Goal: Use online tool/utility: Utilize a website feature to perform a specific function

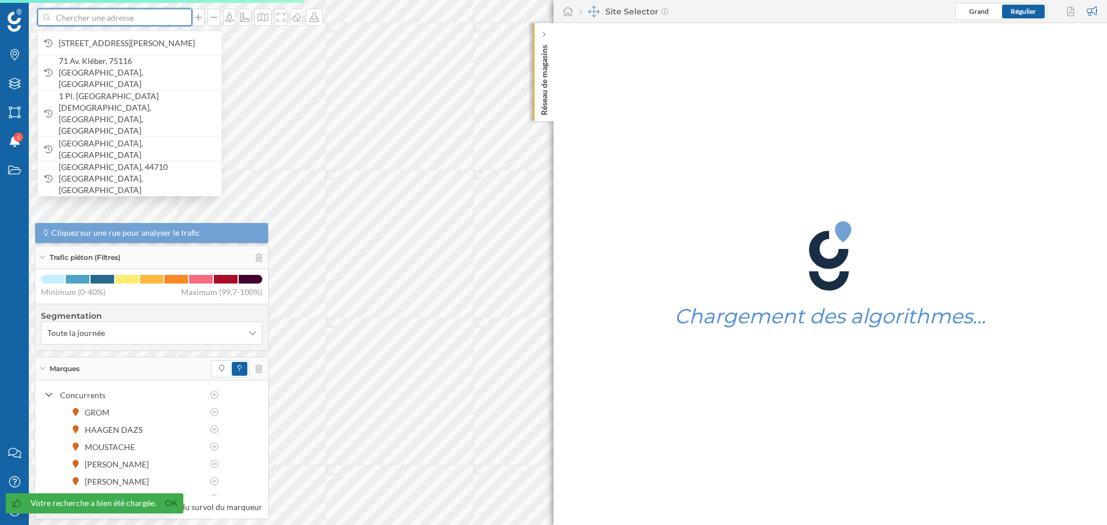
click at [67, 20] on input at bounding box center [114, 17] width 129 height 17
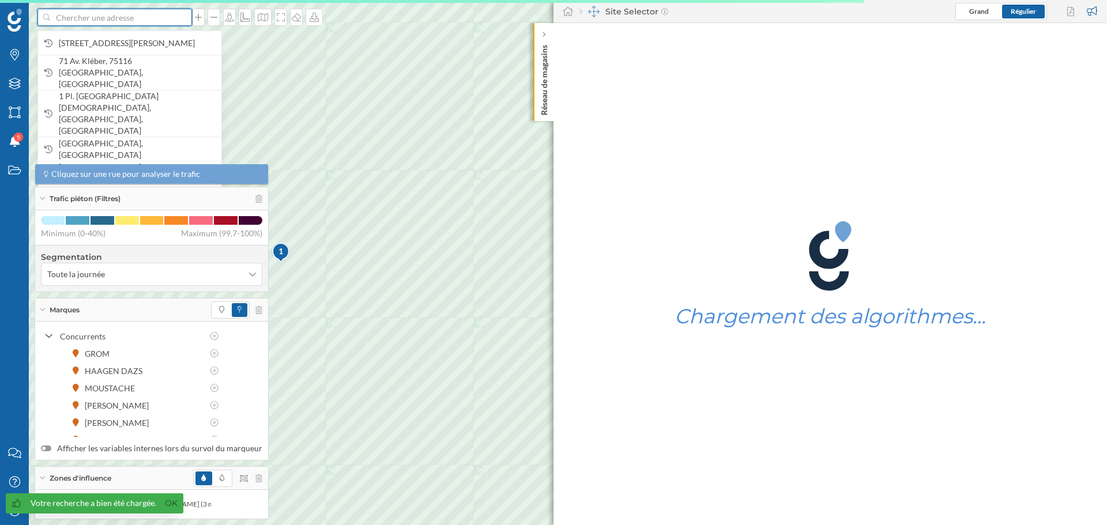
click at [67, 20] on input at bounding box center [114, 17] width 129 height 17
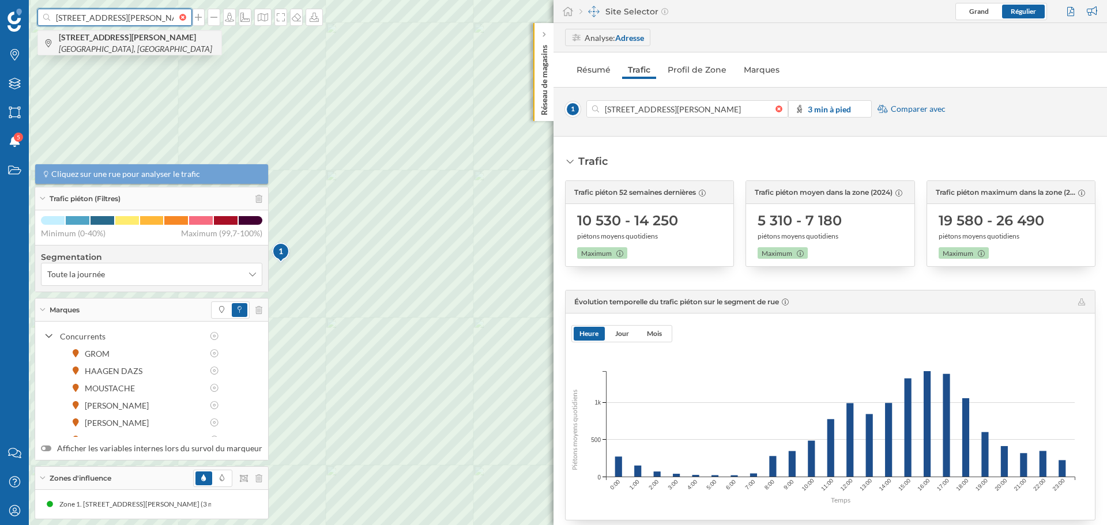
type input "[STREET_ADDRESS][PERSON_NAME]"
click at [94, 39] on b "[STREET_ADDRESS][PERSON_NAME]" at bounding box center [129, 37] width 140 height 10
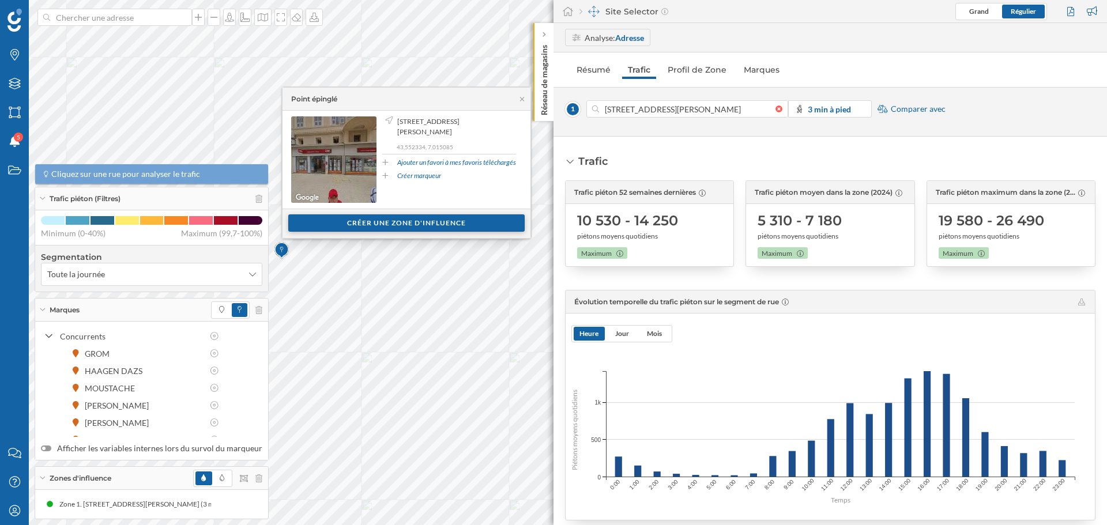
click at [378, 226] on div "Créer une zone d'influence" at bounding box center [406, 222] width 236 height 17
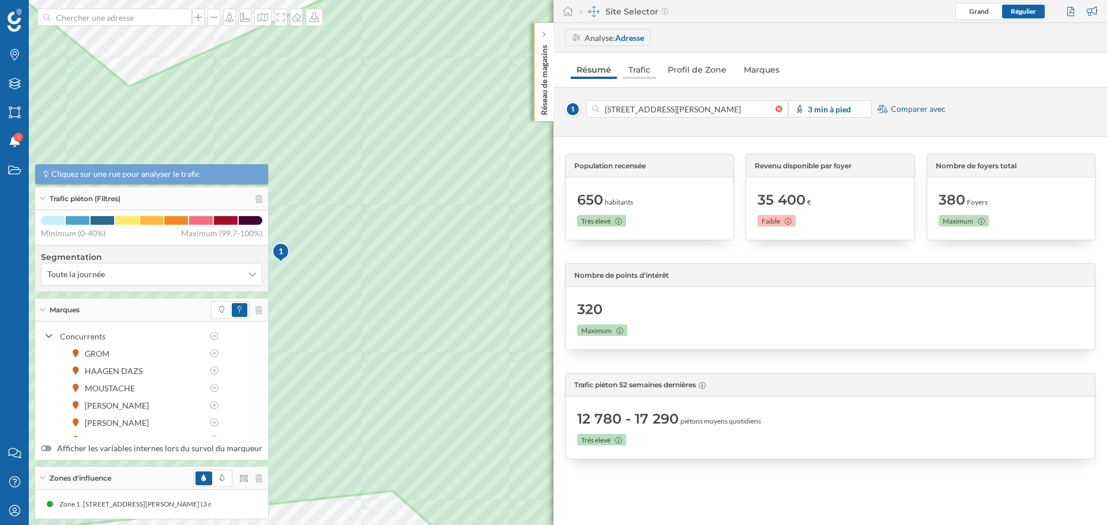
click at [640, 71] on link "Trafic" at bounding box center [639, 70] width 33 height 18
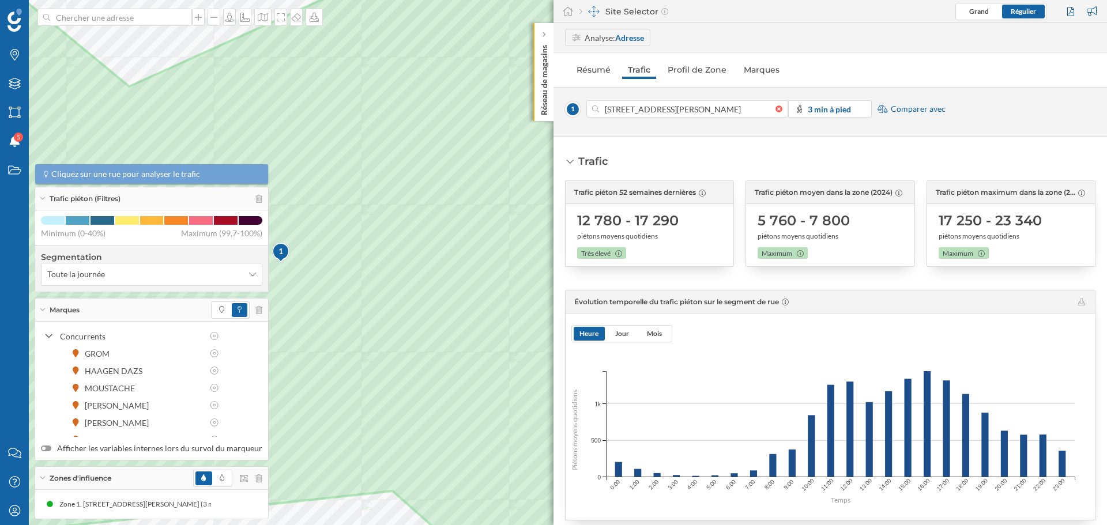
click at [547, 27] on div "Réseau de magasins" at bounding box center [543, 72] width 20 height 98
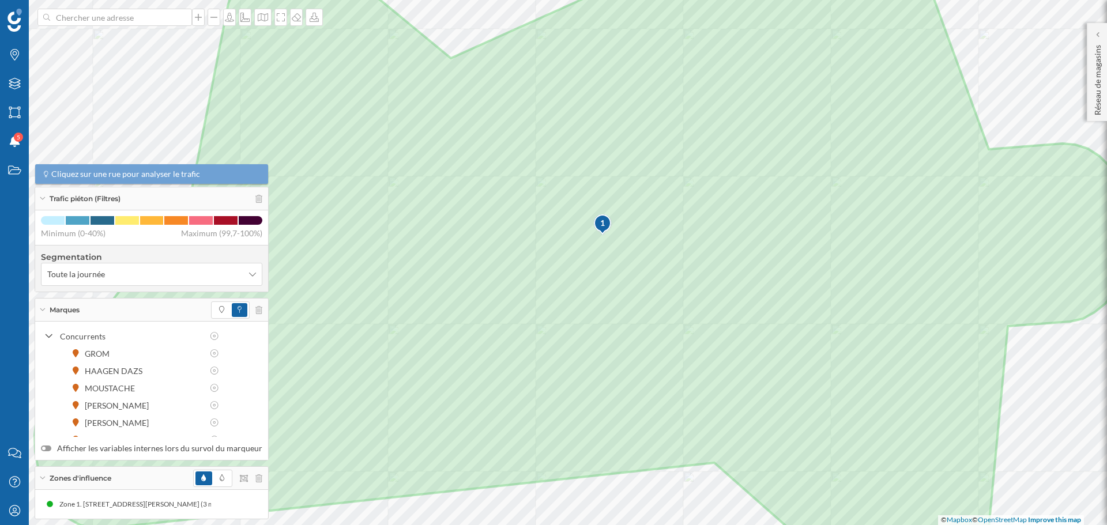
click at [601, 222] on div "1" at bounding box center [602, 223] width 19 height 12
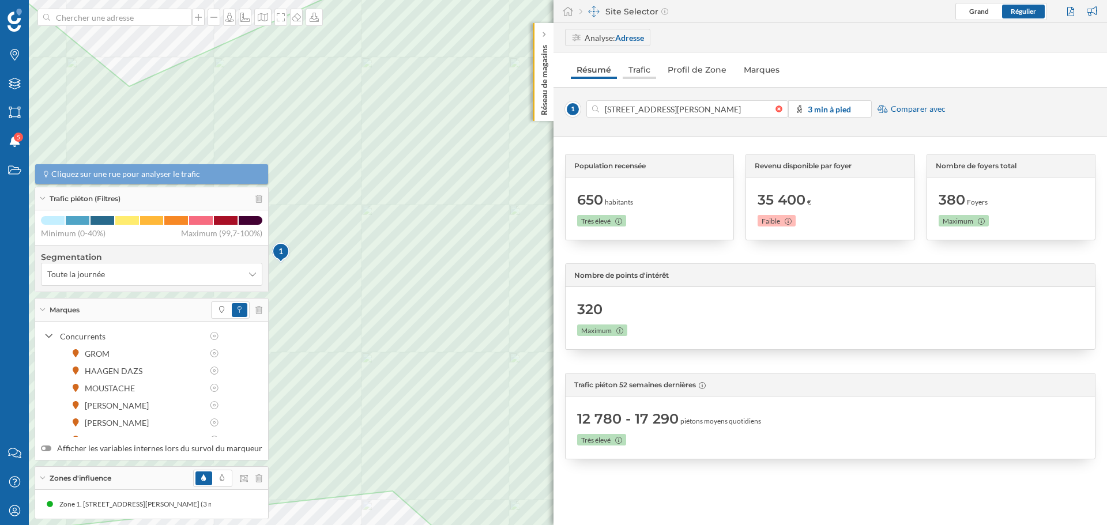
click at [639, 66] on link "Trafic" at bounding box center [639, 70] width 33 height 18
